Goal: Information Seeking & Learning: Understand process/instructions

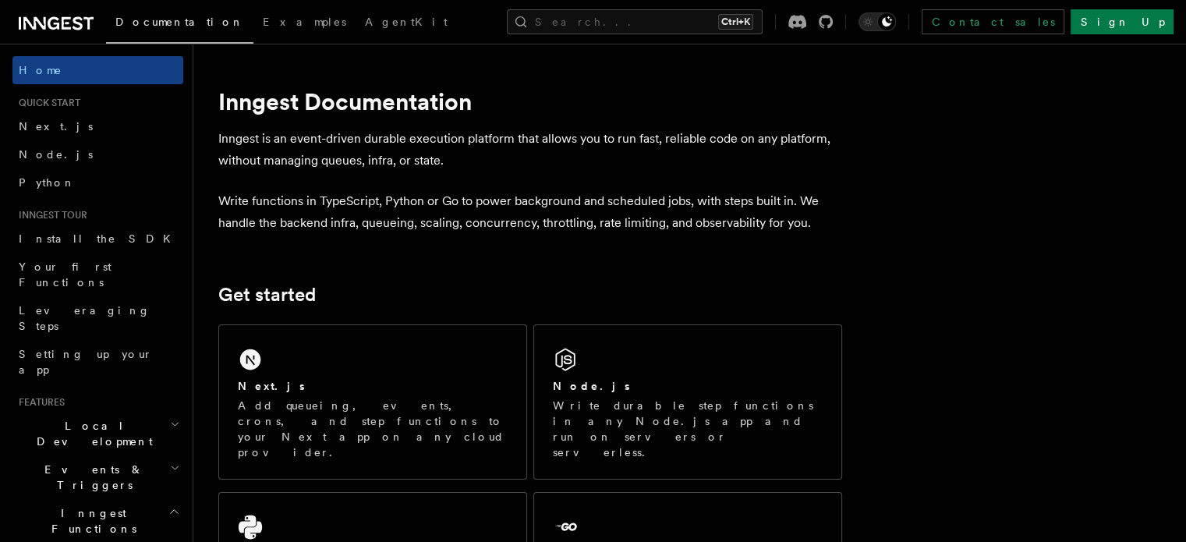
scroll to position [234, 0]
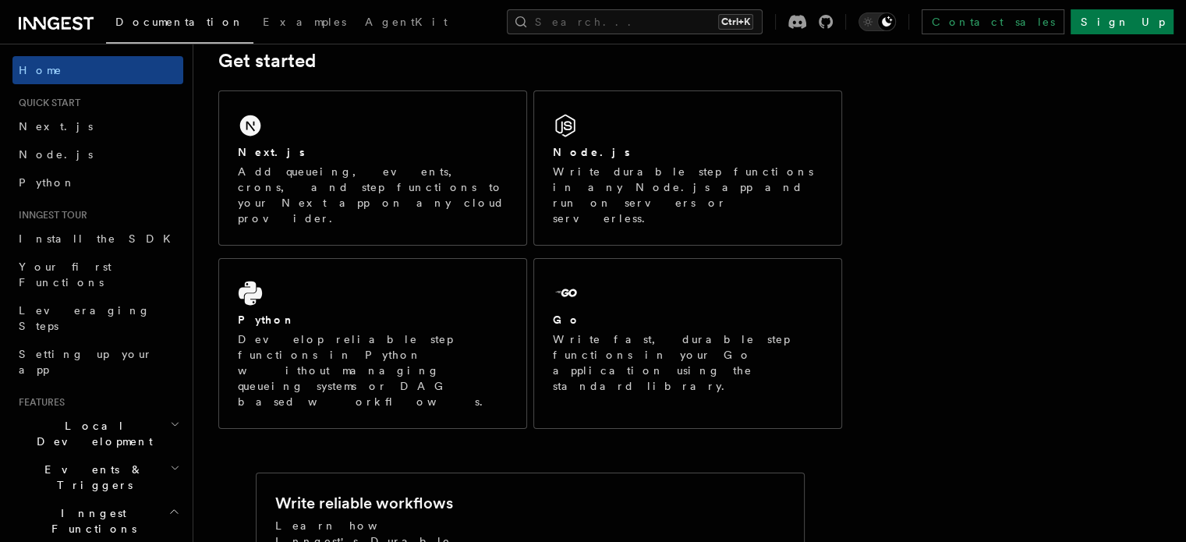
click at [170, 418] on icon "button" at bounding box center [175, 424] width 10 height 12
click at [168, 505] on icon "button" at bounding box center [174, 511] width 12 height 12
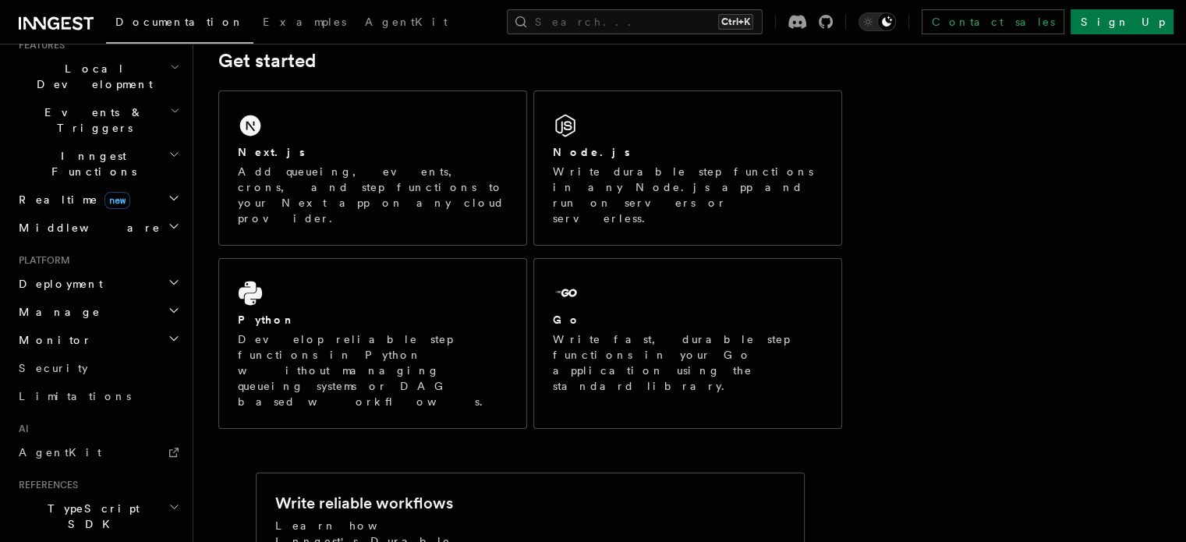
scroll to position [468, 0]
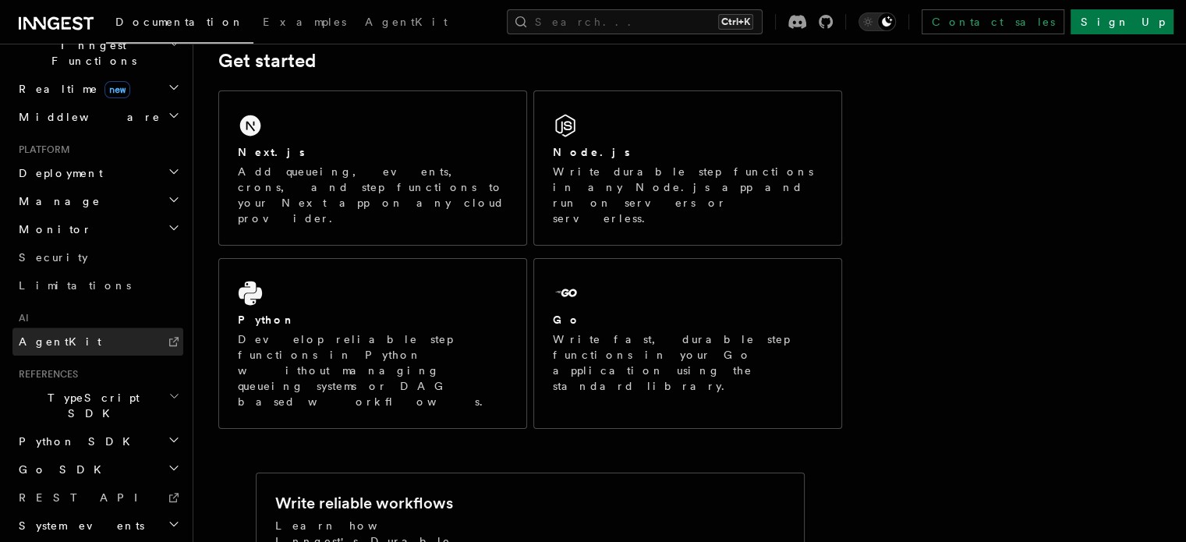
click at [138, 328] on link "AgentKit" at bounding box center [97, 342] width 171 height 28
click at [80, 328] on link "AgentKit" at bounding box center [97, 342] width 171 height 28
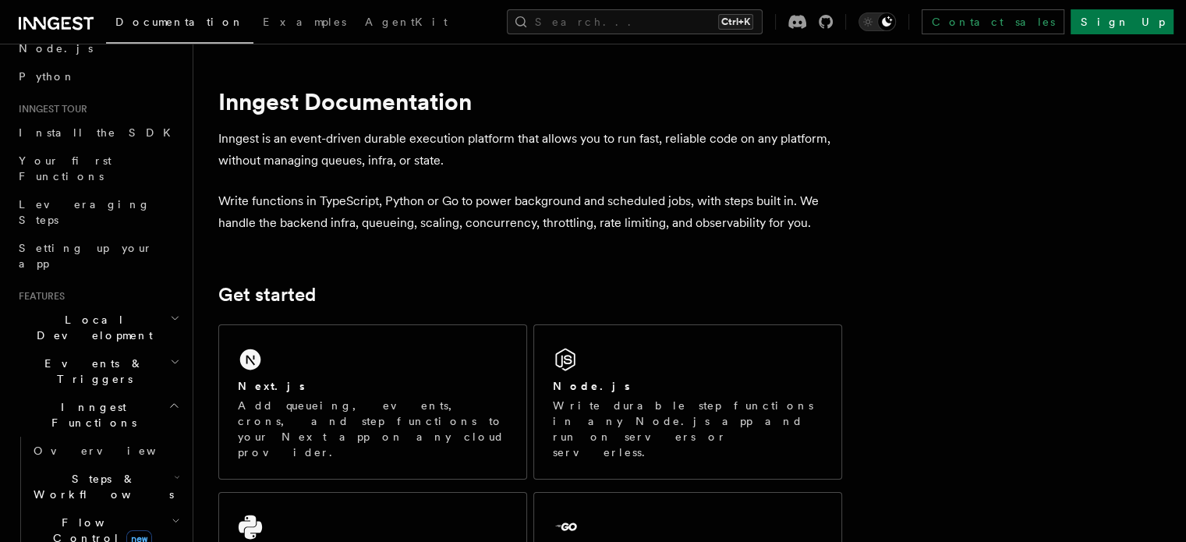
scroll to position [156, 0]
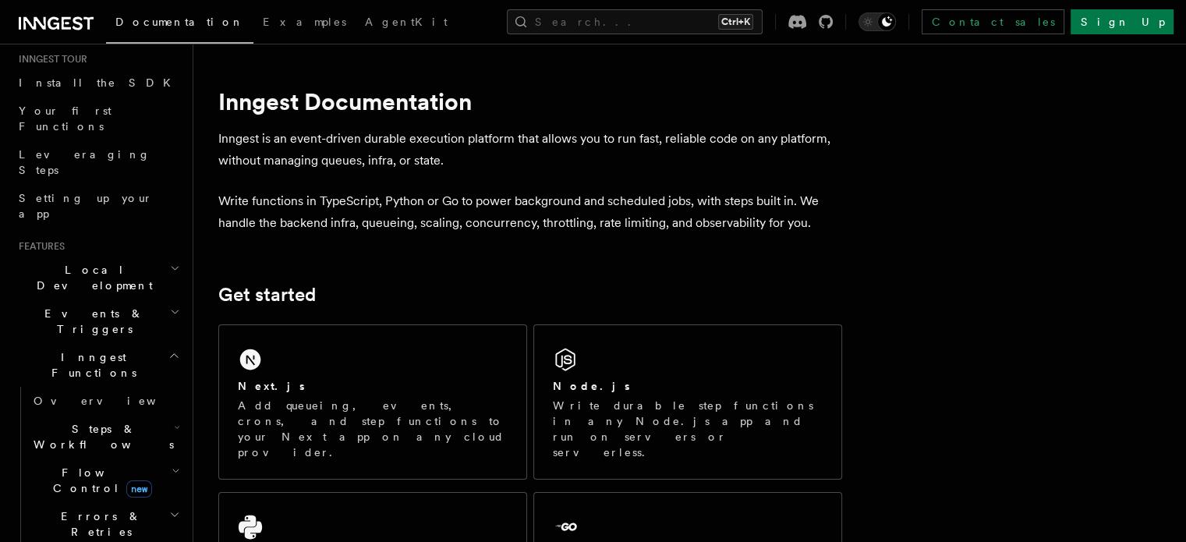
click at [168, 349] on icon "button" at bounding box center [174, 355] width 12 height 12
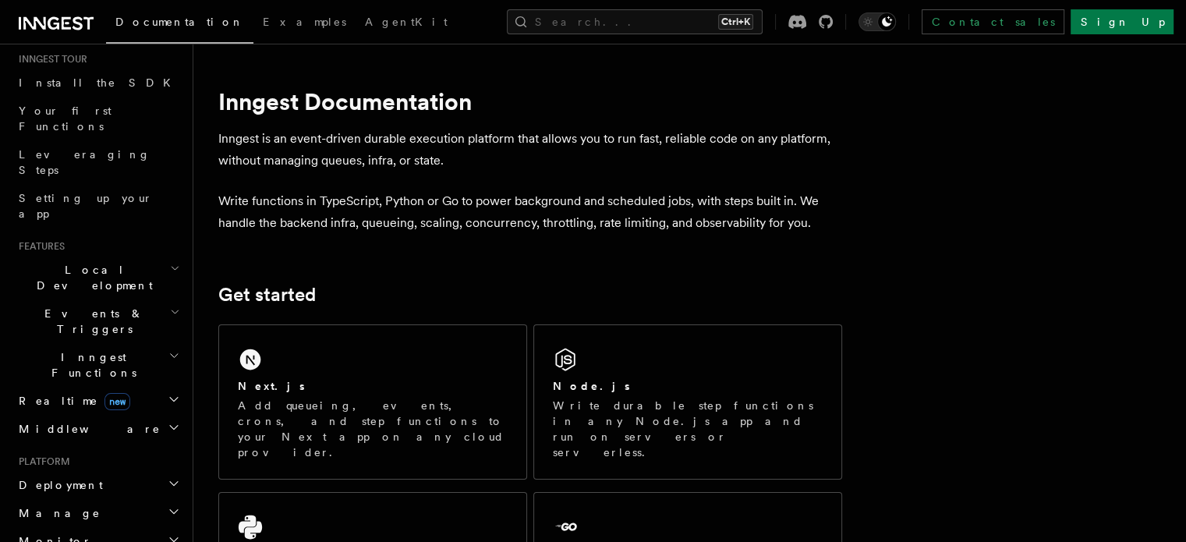
click at [168, 349] on icon "button" at bounding box center [174, 355] width 12 height 12
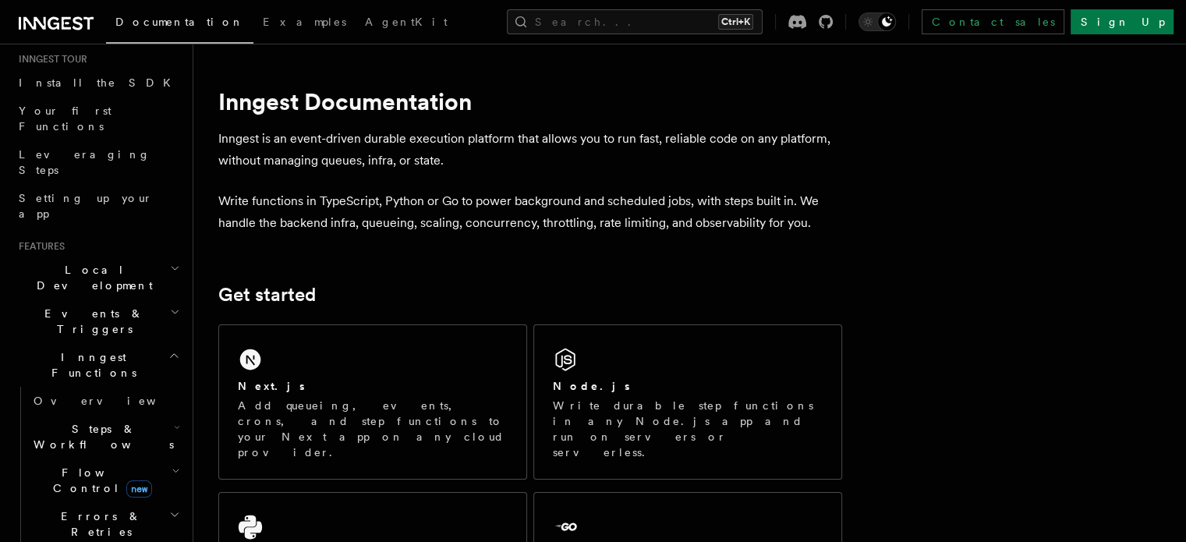
click at [176, 427] on icon "button" at bounding box center [178, 428] width 4 height 2
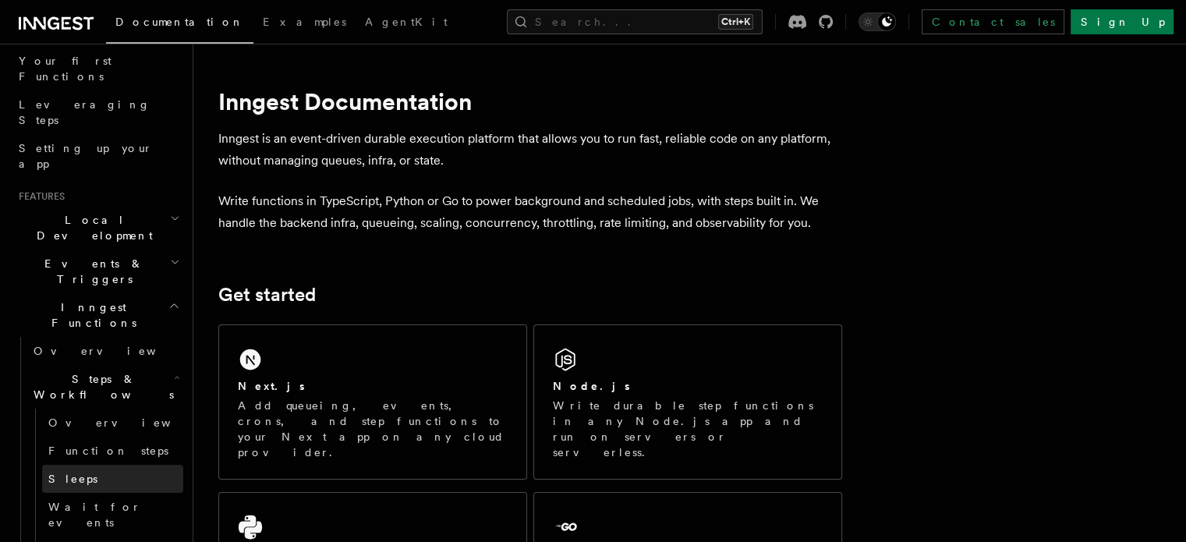
scroll to position [234, 0]
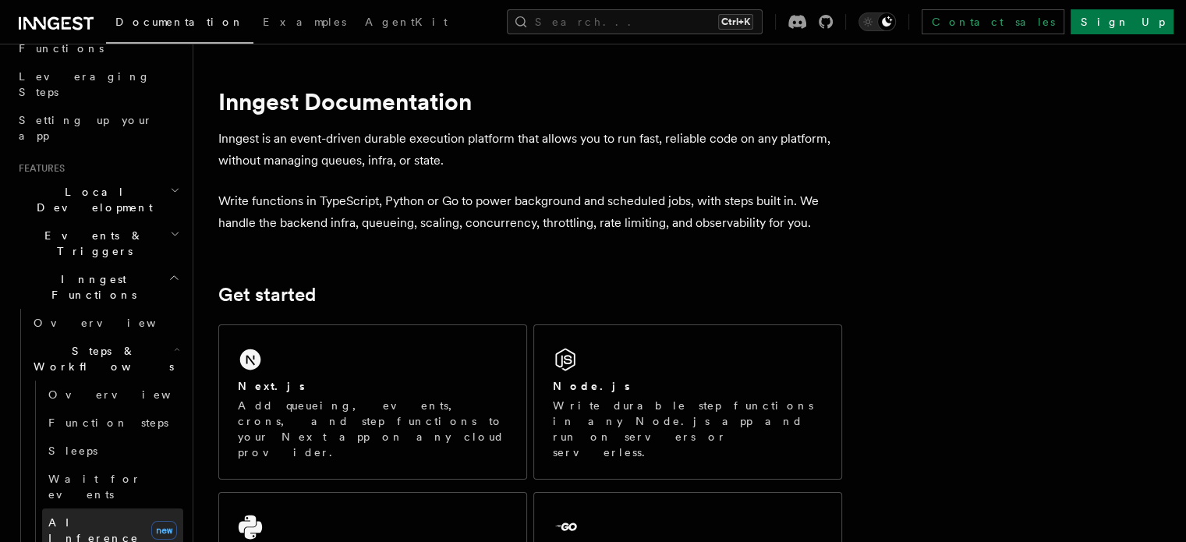
click at [115, 509] on link "AI Inference new" at bounding box center [112, 531] width 141 height 44
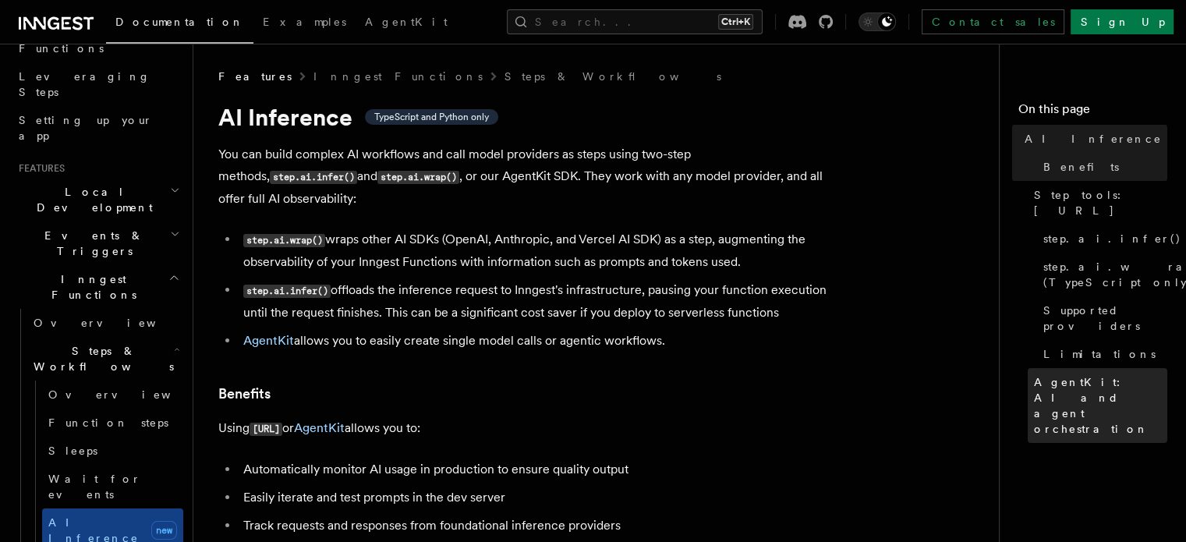
click at [1034, 374] on span "AgentKit: AI and agent orchestration" at bounding box center [1100, 405] width 133 height 62
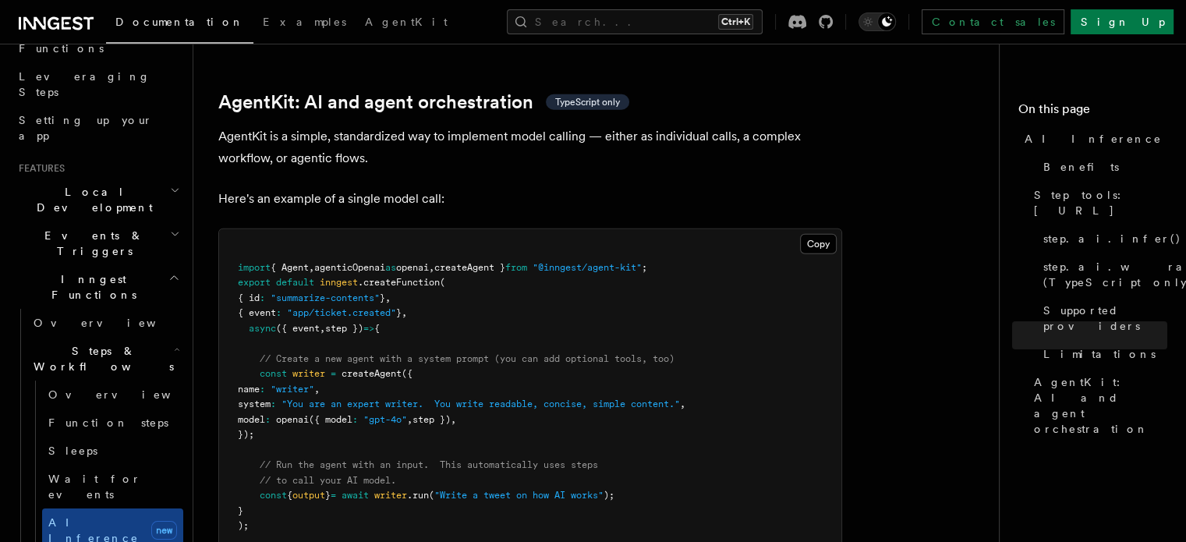
scroll to position [4596, 0]
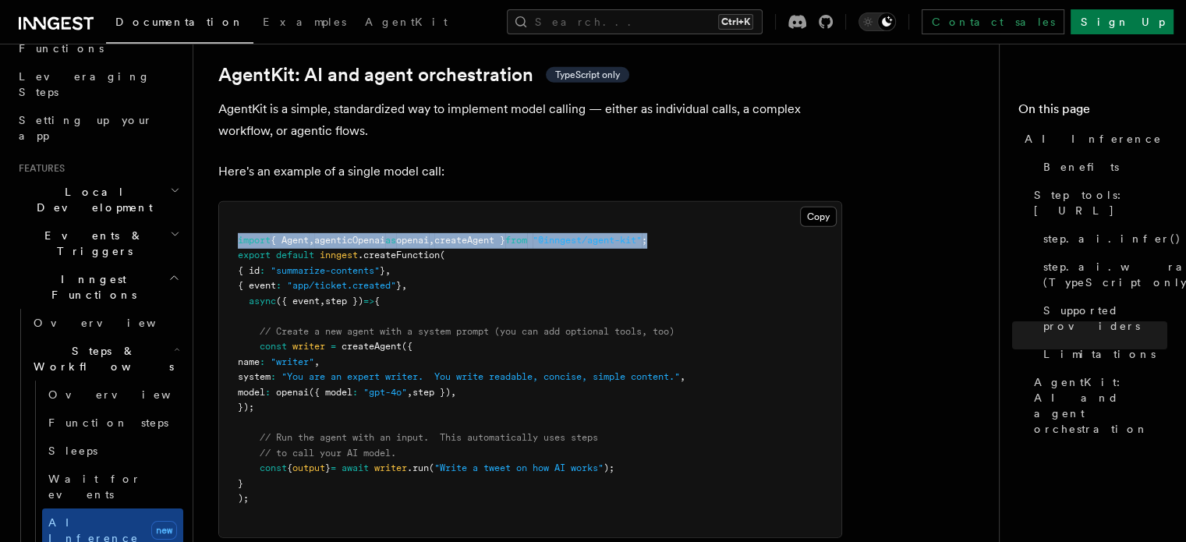
drag, startPoint x: 714, startPoint y: 172, endPoint x: 228, endPoint y: 169, distance: 486.0
click at [228, 202] on pre "import { Agent , agenticOpenai as openai , createAgent } from "@inngest/agent-k…" at bounding box center [530, 369] width 622 height 335
copy span "import { Agent , agenticOpenai as openai , createAgent } from "@inngest/agent-k…"
drag, startPoint x: 290, startPoint y: 336, endPoint x: 214, endPoint y: 281, distance: 94.4
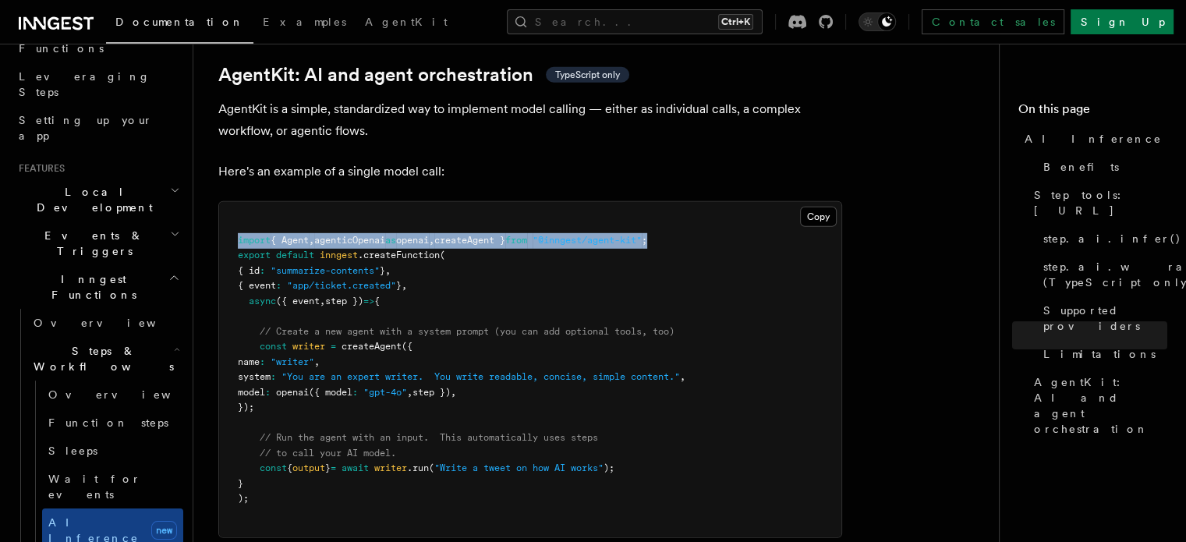
copy code "const writer = createAgent ({ name : "writer" , system : "You are an expert wri…"
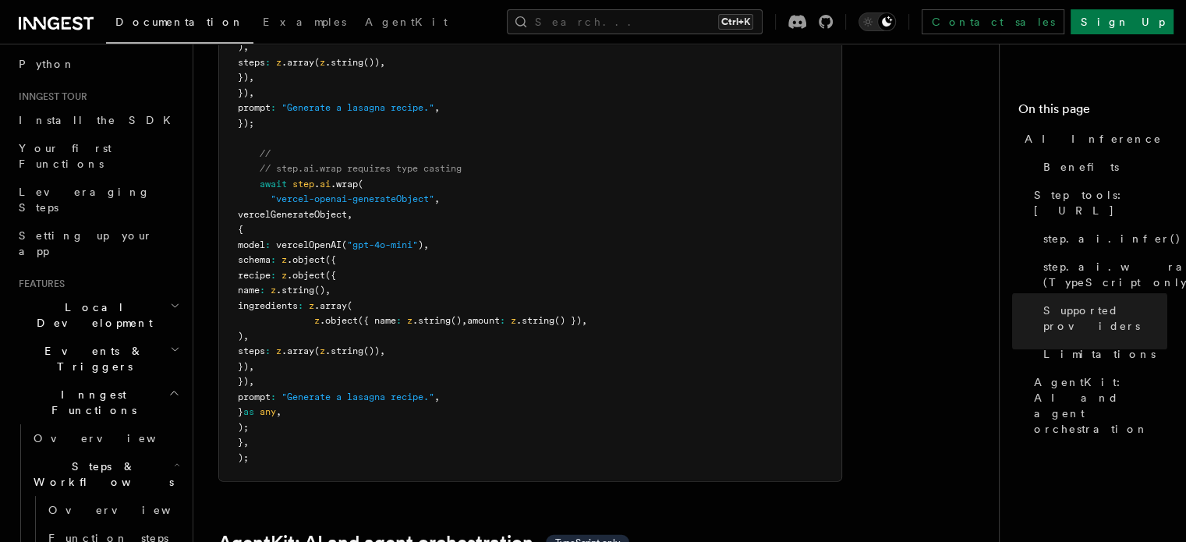
scroll to position [234, 0]
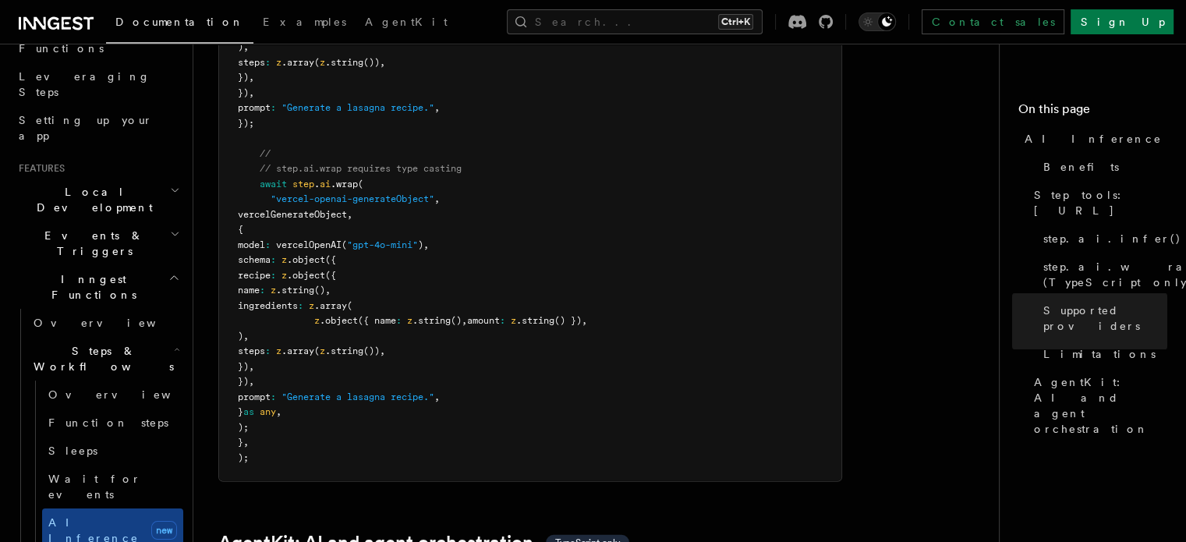
click at [120, 265] on h2 "Inngest Functions" at bounding box center [97, 287] width 171 height 44
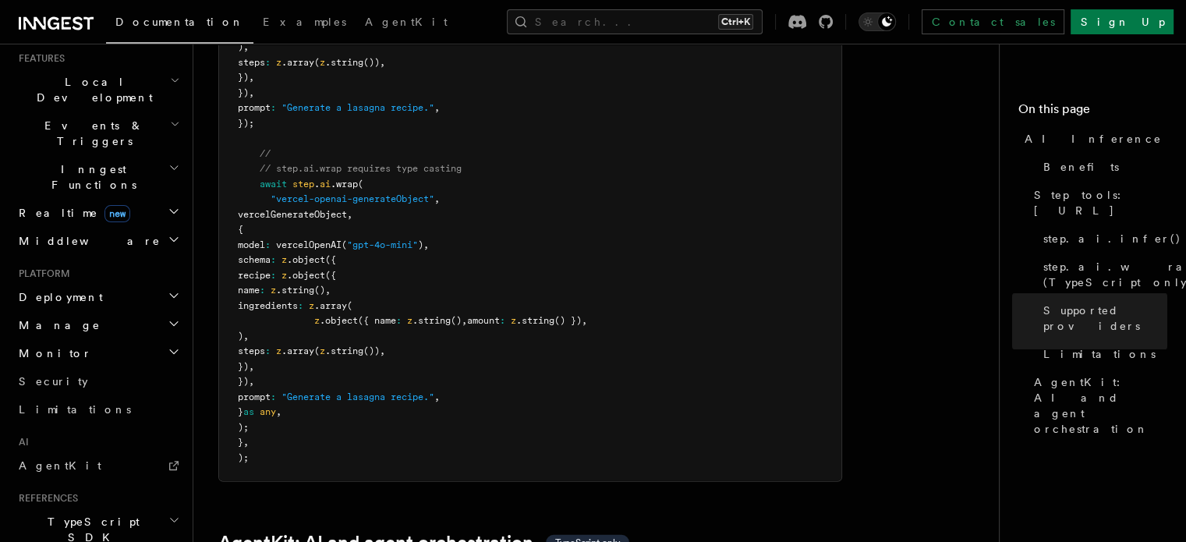
scroll to position [468, 0]
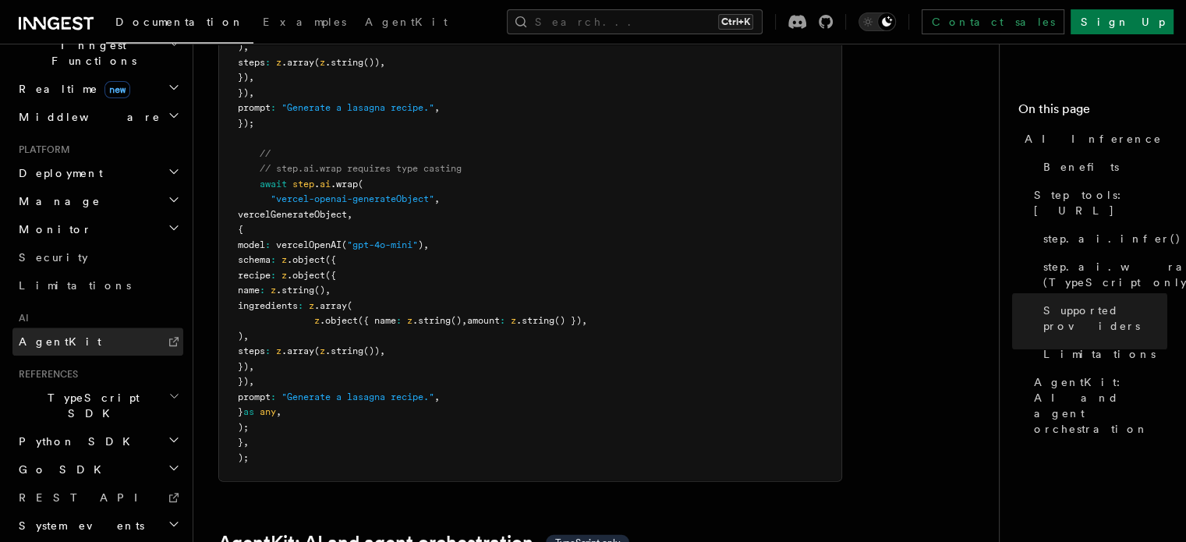
click at [69, 328] on link "AgentKit" at bounding box center [97, 342] width 171 height 28
